Goal: Navigation & Orientation: Find specific page/section

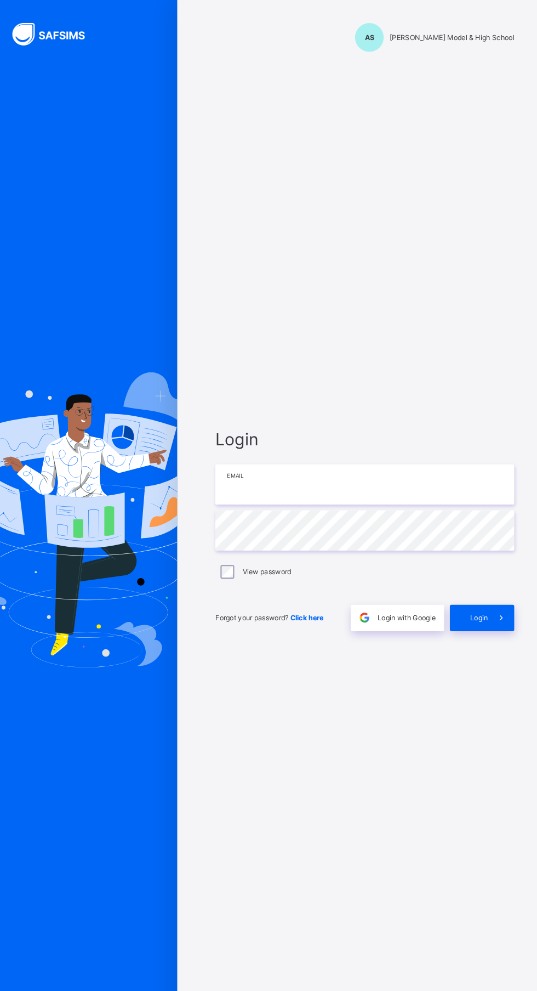
type input "**********"
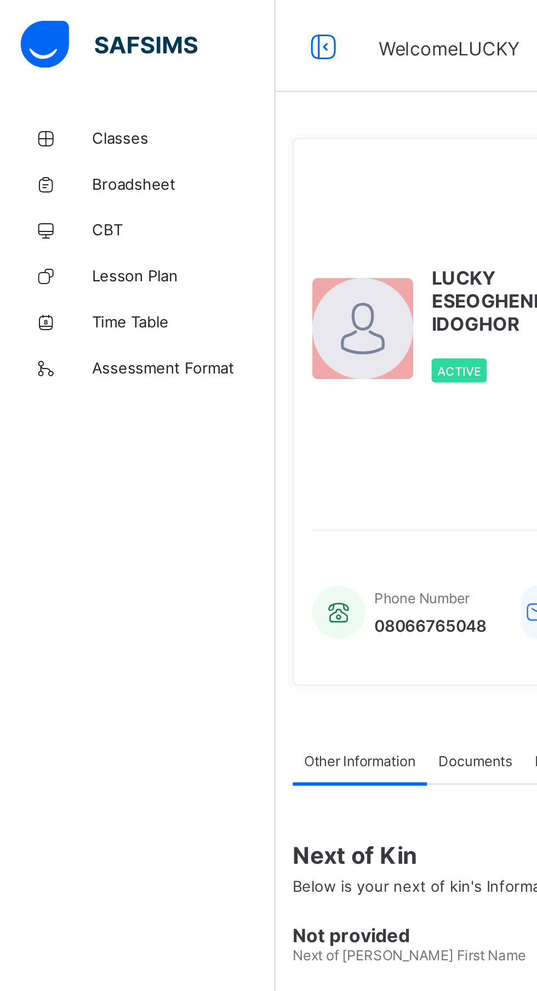
click at [93, 113] on span "CBT" at bounding box center [88, 109] width 88 height 9
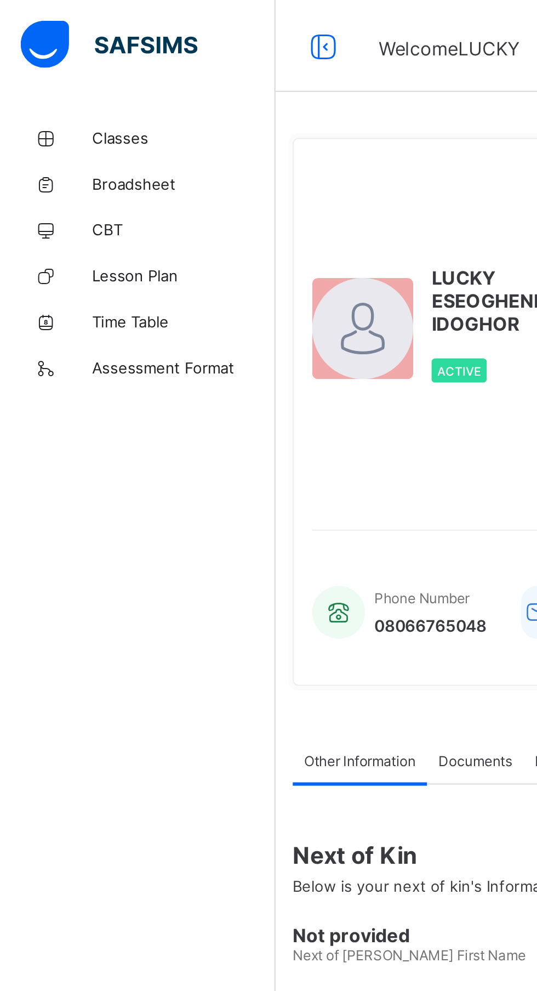
click at [82, 66] on span "Classes" at bounding box center [88, 65] width 88 height 9
